Goal: Transaction & Acquisition: Purchase product/service

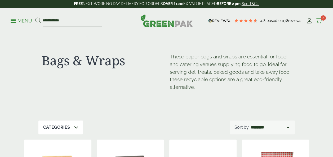
click at [319, 22] on icon at bounding box center [319, 20] width 7 height 5
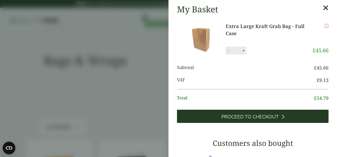
click at [250, 119] on span "Proceed to Checkout" at bounding box center [249, 117] width 57 height 6
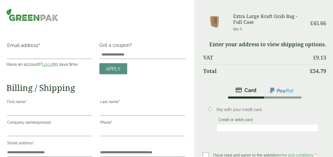
click at [47, 65] on link "Log in" at bounding box center [48, 64] width 12 height 5
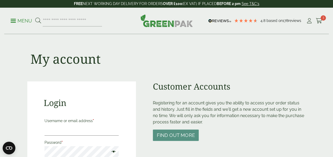
click at [196, 59] on div "My account" at bounding box center [166, 57] width 279 height 47
click at [59, 124] on label "Username or email address *" at bounding box center [81, 120] width 74 height 7
click at [59, 125] on input "Username or email address *" at bounding box center [81, 130] width 74 height 11
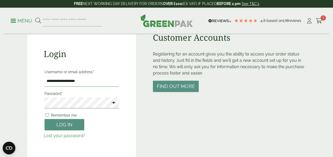
type input "**********"
click at [63, 125] on button "Log in" at bounding box center [64, 124] width 40 height 11
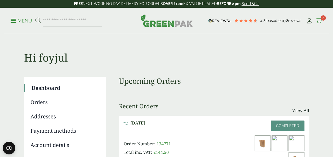
click at [320, 22] on icon at bounding box center [319, 20] width 7 height 5
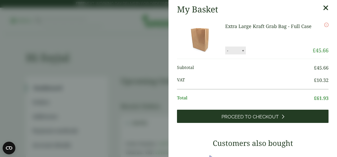
click at [255, 114] on span "Proceed to Checkout" at bounding box center [249, 117] width 57 height 6
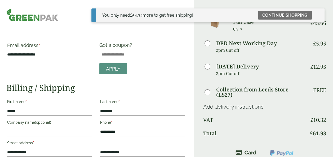
click at [110, 55] on input "Got a coupon?" at bounding box center [142, 55] width 87 height 8
type input "**********"
click at [114, 66] on span "Apply" at bounding box center [113, 69] width 15 height 6
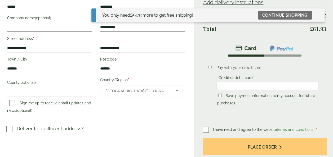
scroll to position [105, 0]
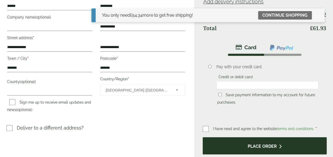
click at [261, 146] on button "Place order" at bounding box center [265, 145] width 124 height 17
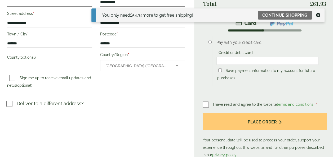
scroll to position [131, 0]
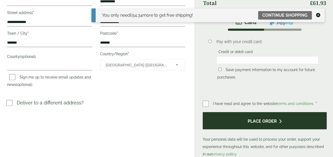
click at [260, 118] on button "Place order" at bounding box center [265, 120] width 124 height 17
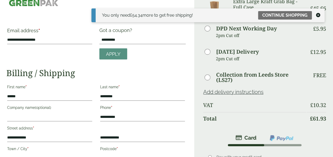
scroll to position [0, 0]
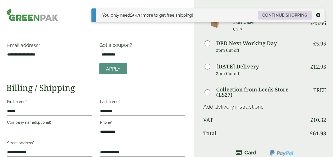
click at [285, 12] on link "Continue shopping" at bounding box center [285, 15] width 54 height 8
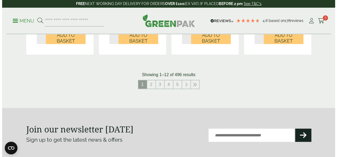
scroll to position [587, 0]
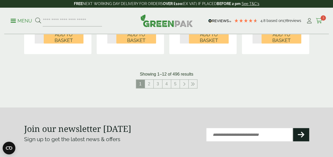
click at [321, 21] on icon at bounding box center [319, 20] width 7 height 5
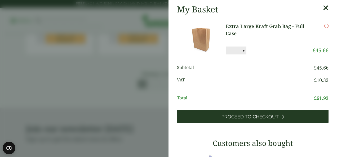
click at [246, 114] on span "Proceed to Checkout" at bounding box center [249, 117] width 57 height 6
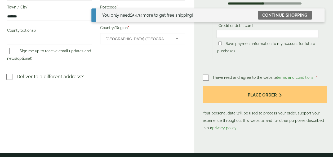
scroll to position [156, 0]
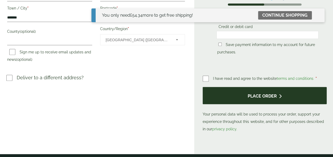
click at [268, 98] on button "Place order" at bounding box center [265, 95] width 124 height 17
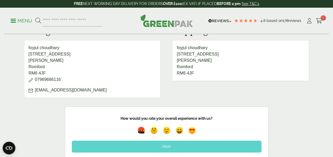
scroll to position [367, 0]
